Goal: Information Seeking & Learning: Find specific fact

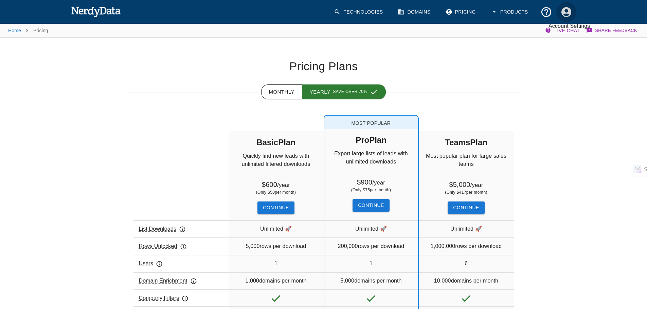
click at [569, 13] on icon "Account Settings" at bounding box center [566, 12] width 10 height 10
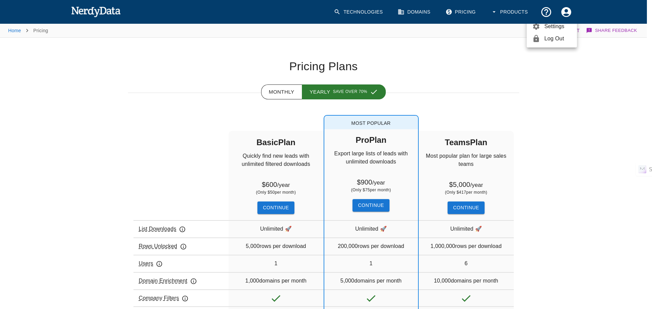
click at [551, 18] on span "Dashboard" at bounding box center [558, 14] width 27 height 8
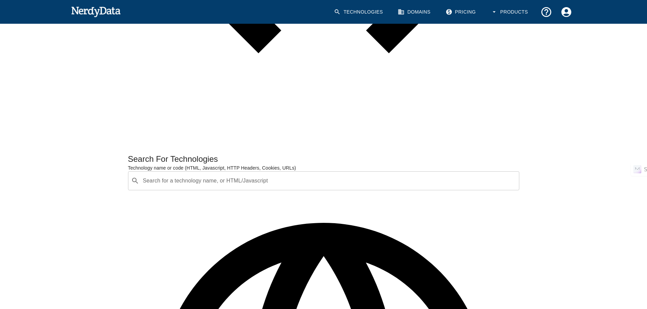
scroll to position [548, 0]
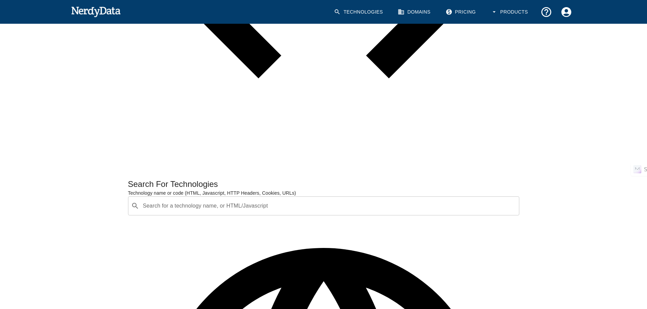
scroll to position [340, 0]
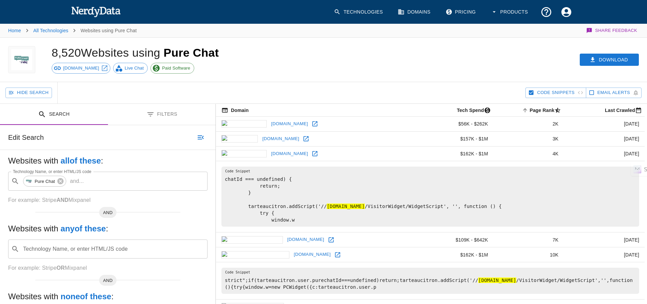
click at [156, 112] on button "Filters" at bounding box center [162, 114] width 108 height 21
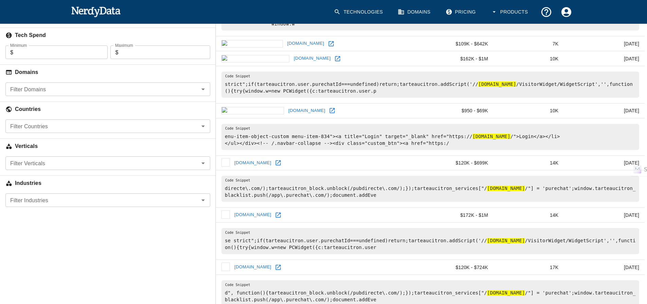
scroll to position [204, 0]
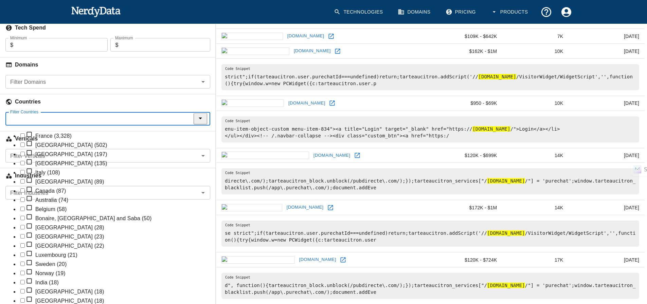
click at [31, 118] on input "Filter Countries" at bounding box center [102, 119] width 190 height 10
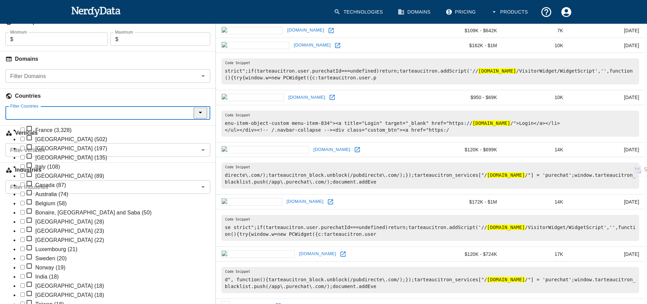
scroll to position [272, 0]
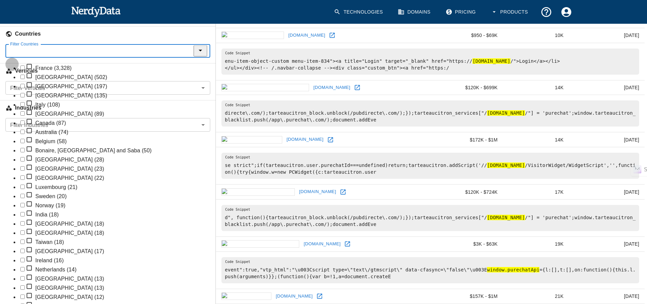
click at [20, 79] on input "checkbox" at bounding box center [22, 77] width 4 height 4
checkbox input "true"
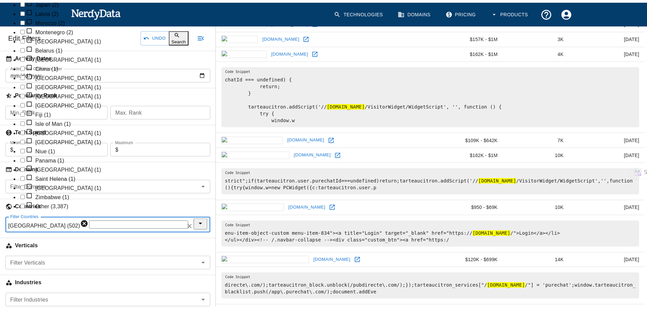
scroll to position [0, 0]
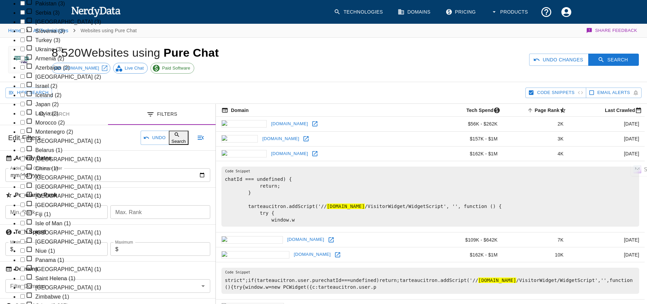
click at [174, 139] on button "Search" at bounding box center [179, 138] width 20 height 14
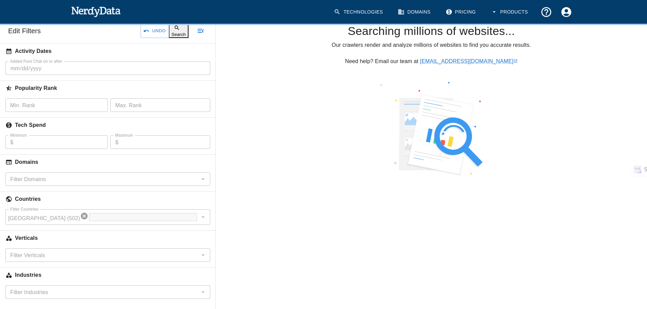
scroll to position [109, 0]
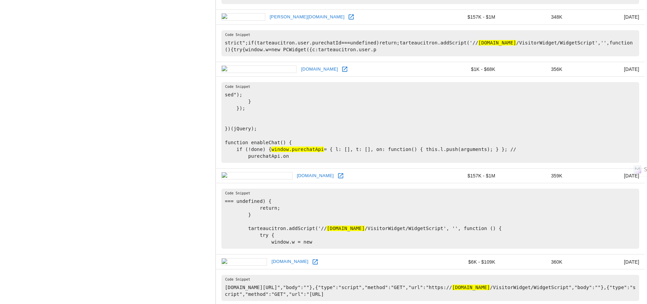
scroll to position [805, 0]
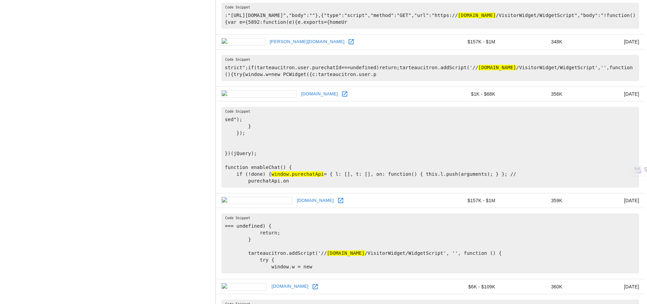
click at [341, 91] on icon at bounding box center [344, 94] width 7 height 7
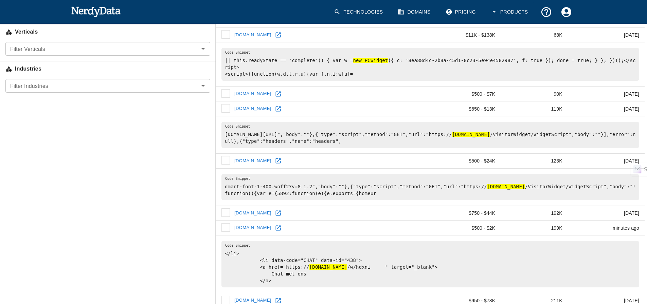
scroll to position [330, 0]
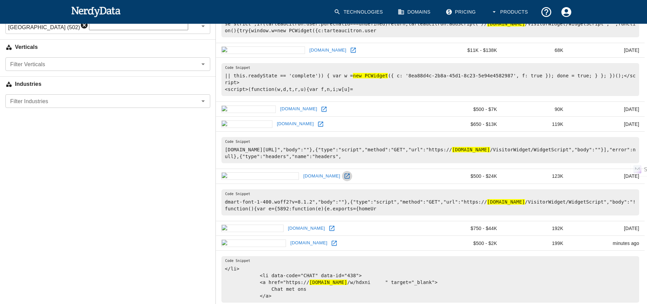
click at [344, 173] on icon at bounding box center [347, 176] width 7 height 7
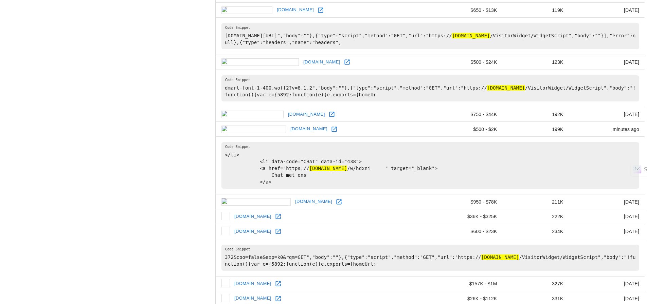
scroll to position [397, 0]
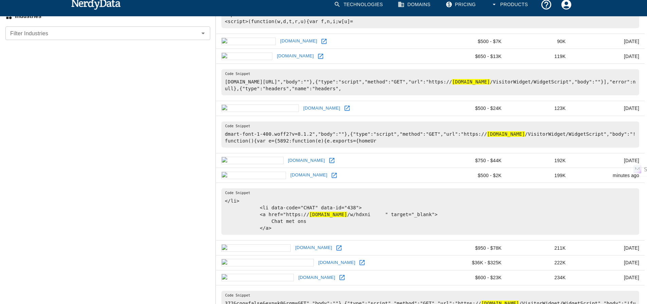
click at [331, 172] on icon at bounding box center [334, 175] width 7 height 7
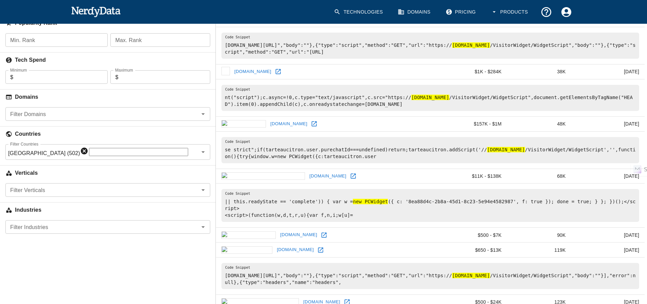
scroll to position [126, 0]
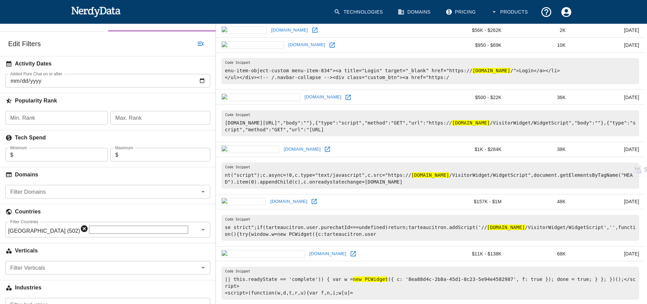
click at [77, 9] on img at bounding box center [96, 12] width 50 height 14
